Goal: Navigation & Orientation: Find specific page/section

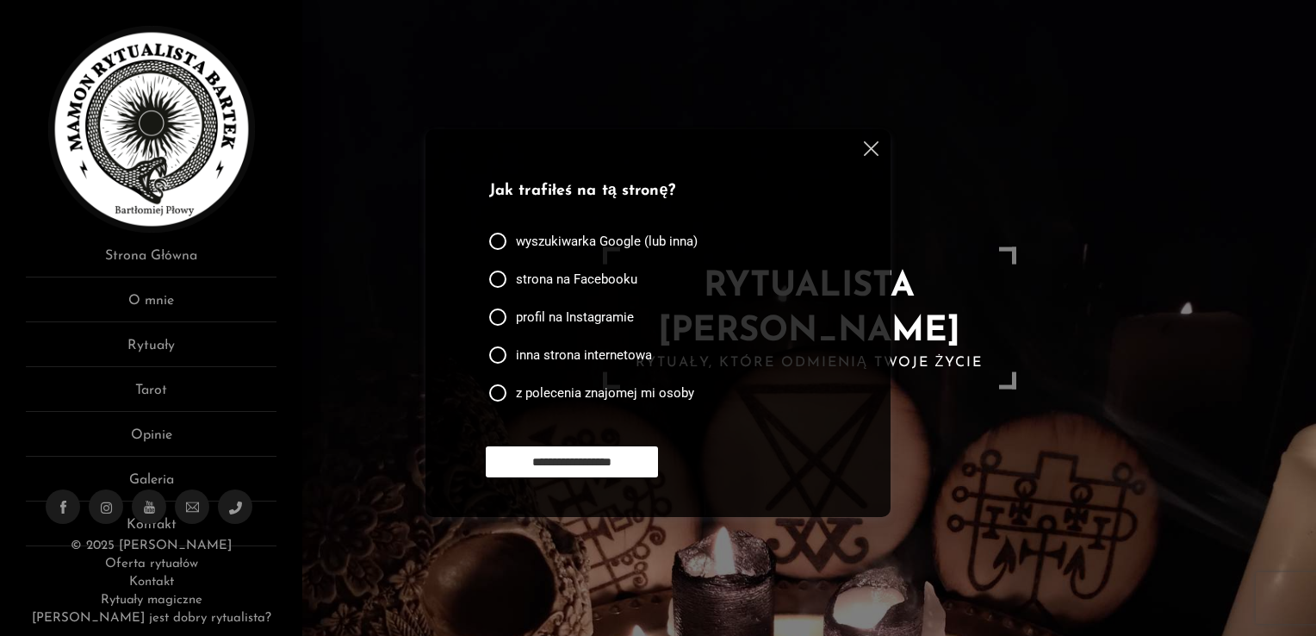
click at [872, 150] on img at bounding box center [871, 148] width 15 height 15
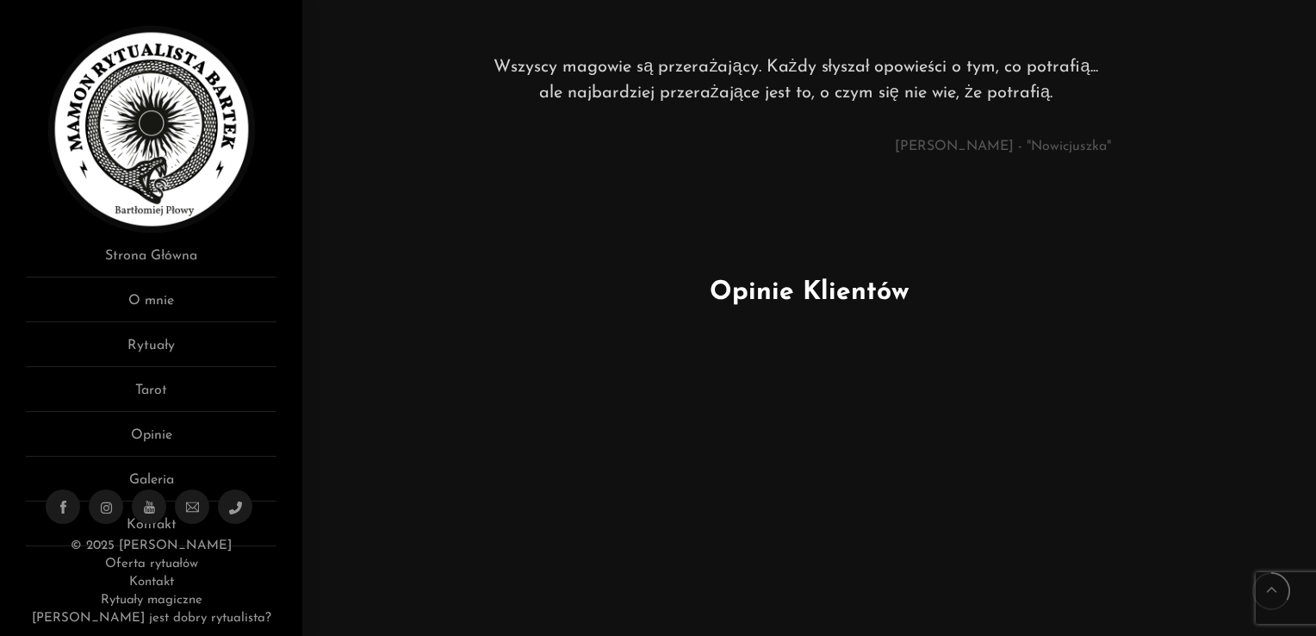
scroll to position [775, 0]
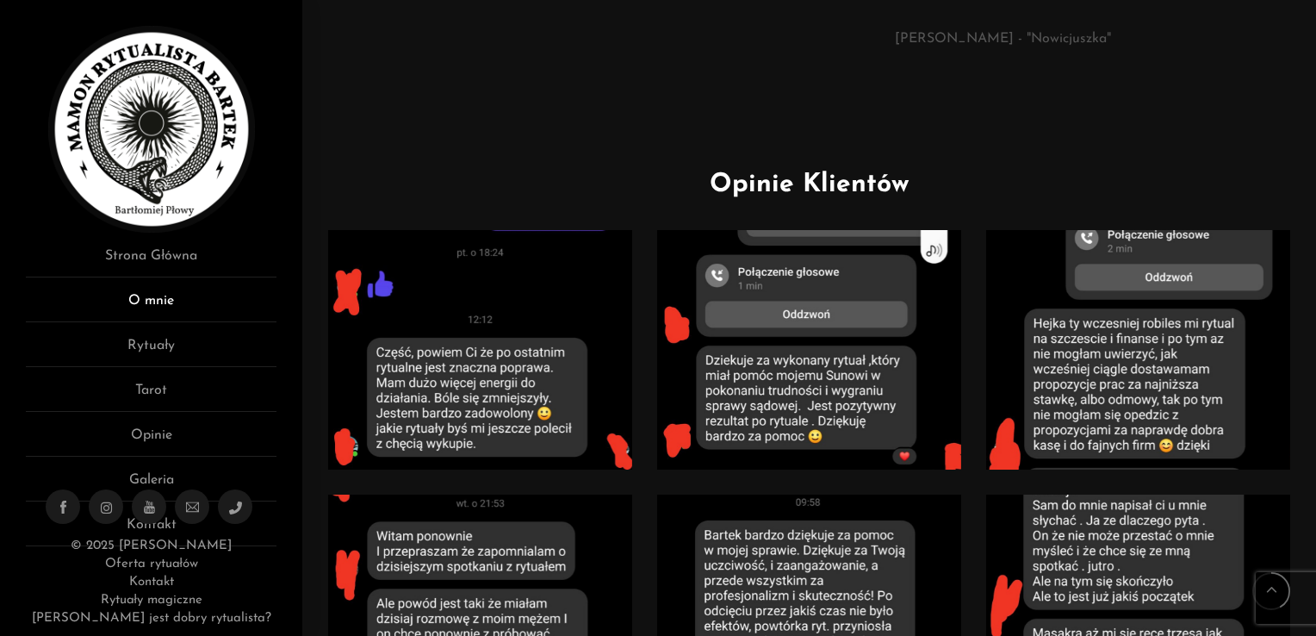
click at [145, 298] on link "O mnie" at bounding box center [151, 306] width 251 height 32
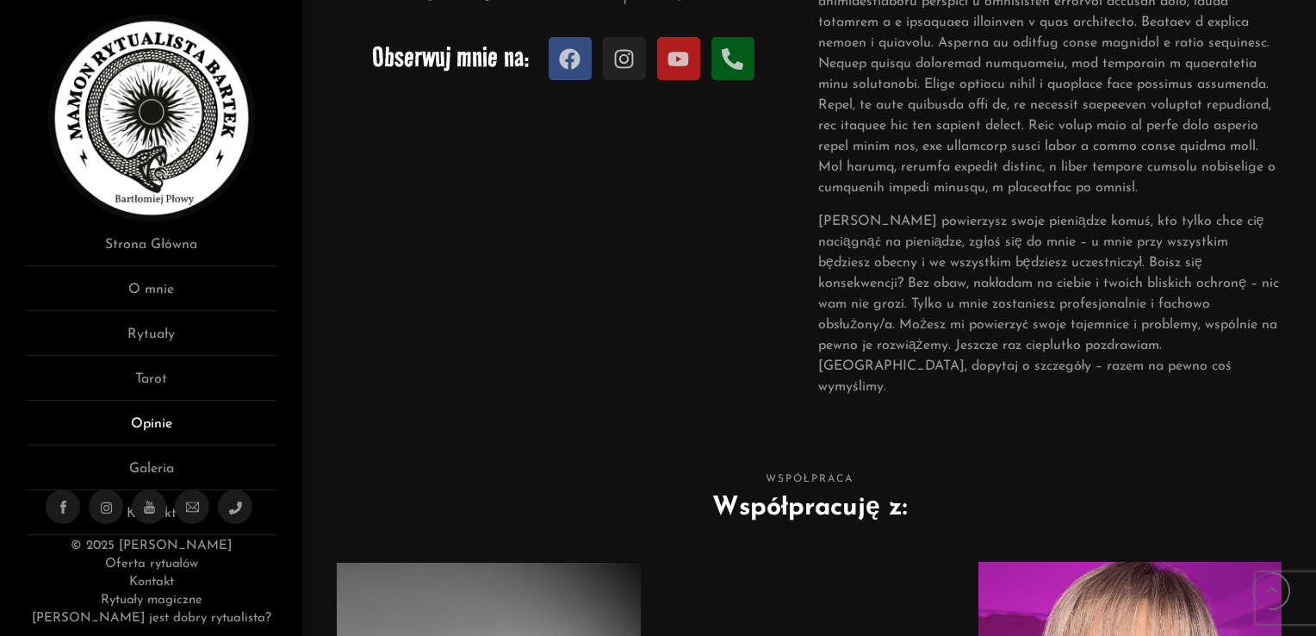
scroll to position [12, 0]
click at [159, 467] on link "Galeria" at bounding box center [151, 473] width 251 height 32
